Goal: Find specific page/section: Find specific page/section

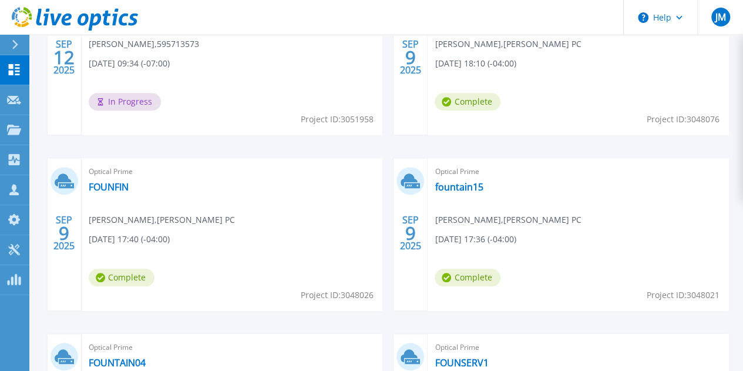
scroll to position [411, 0]
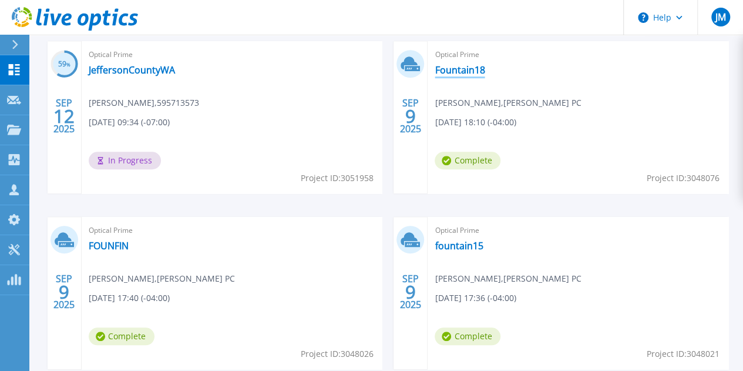
click at [435, 73] on link "Fountain18" at bounding box center [460, 70] width 50 height 12
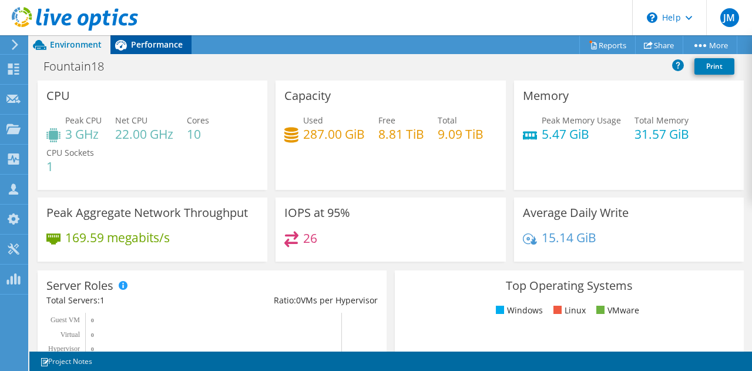
click at [124, 42] on icon at bounding box center [120, 45] width 21 height 21
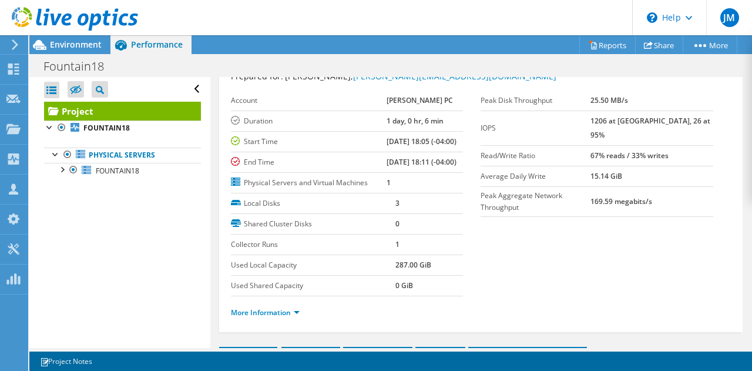
scroll to position [59, 0]
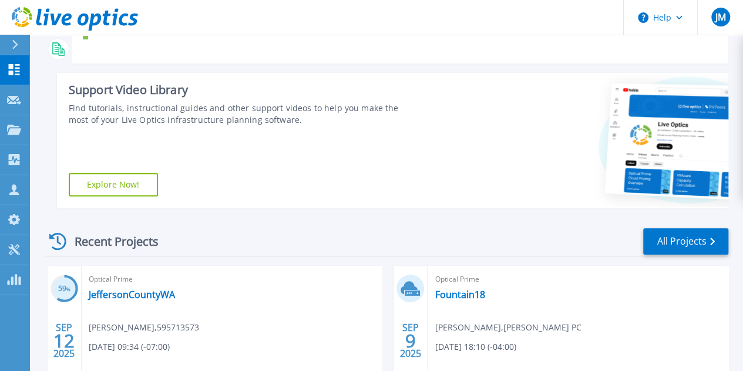
scroll to position [176, 0]
